Goal: Task Accomplishment & Management: Use online tool/utility

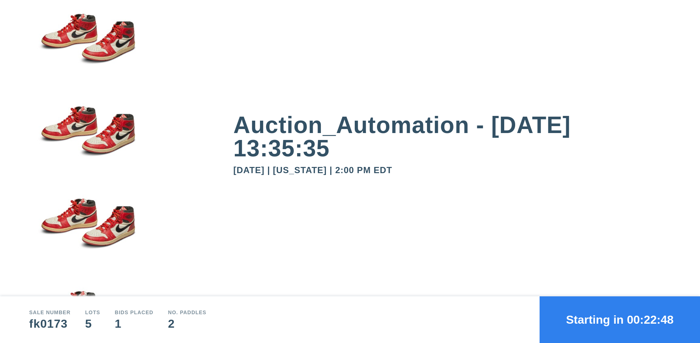
click at [620, 320] on button "Starting in 00:22:48" at bounding box center [620, 320] width 160 height 47
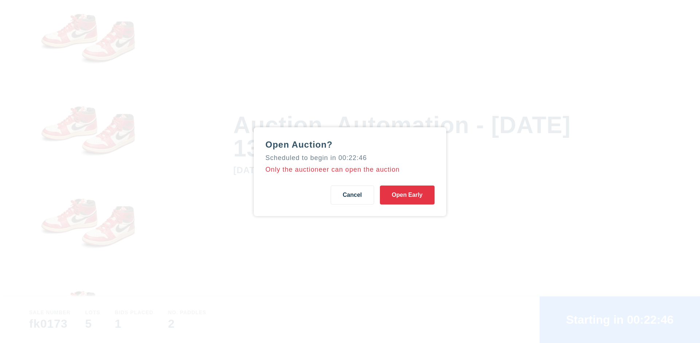
click at [407, 195] on button "Open Early" at bounding box center [407, 195] width 55 height 19
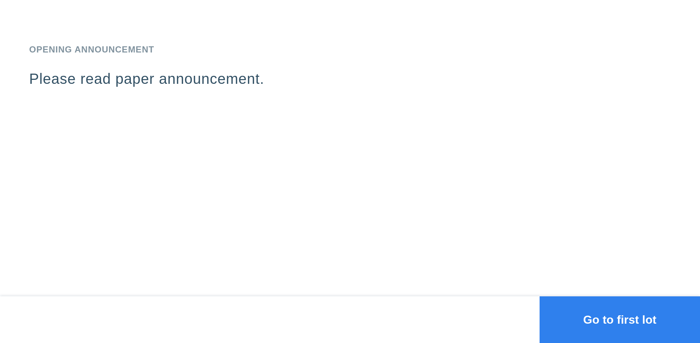
click at [620, 320] on button "Go to first lot" at bounding box center [620, 320] width 160 height 47
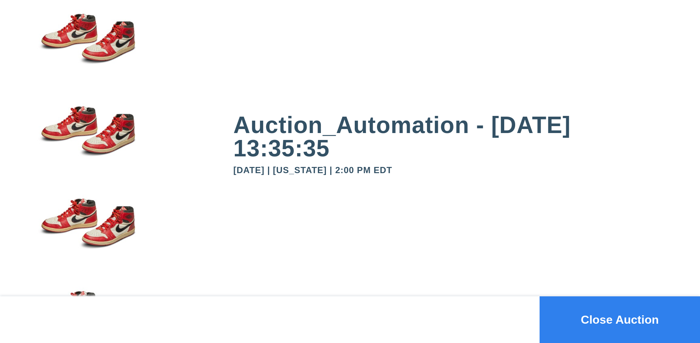
click at [620, 320] on button "Close Auction" at bounding box center [620, 320] width 160 height 47
